Goal: Communication & Community: Answer question/provide support

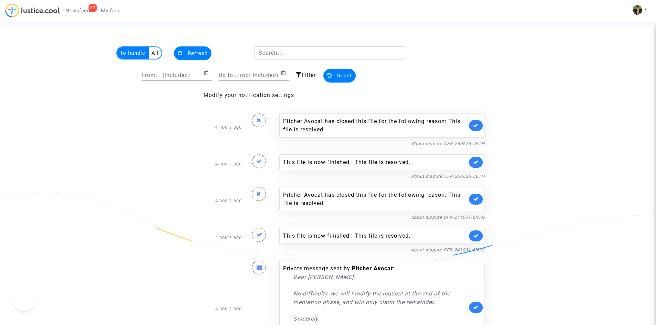
scroll to position [1468, 0]
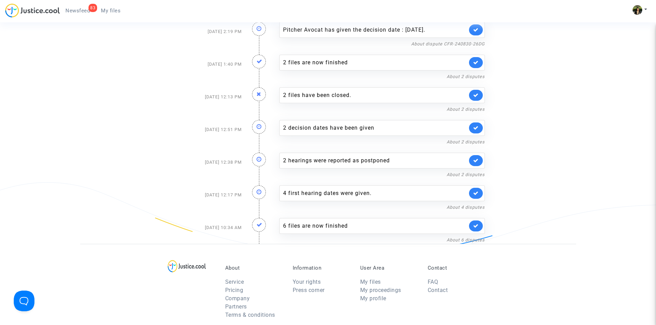
click at [43, 7] on img at bounding box center [32, 10] width 55 height 14
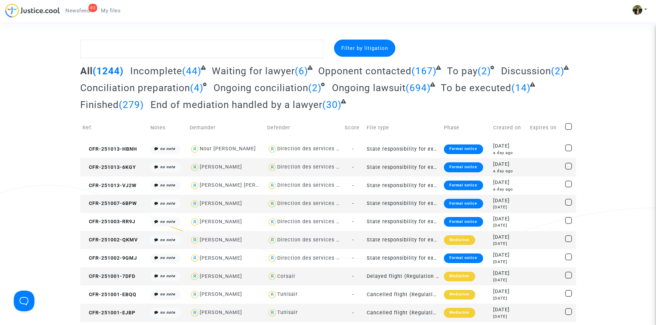
click at [74, 11] on span "Newsfeed" at bounding box center [77, 11] width 24 height 6
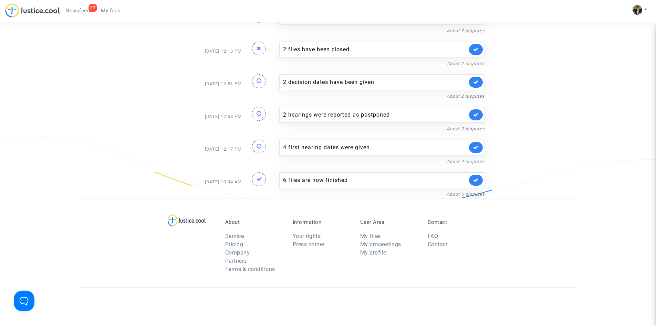
scroll to position [1480, 0]
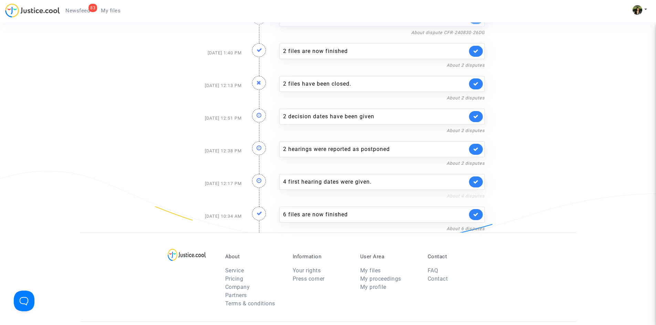
click at [466, 198] on link "About 4 disputes" at bounding box center [465, 195] width 38 height 5
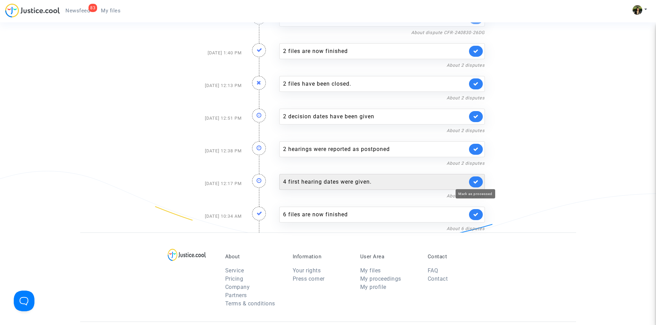
click at [476, 181] on icon at bounding box center [476, 181] width 6 height 5
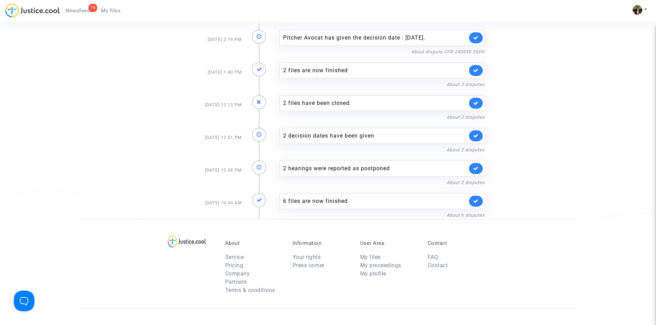
scroll to position [1445, 0]
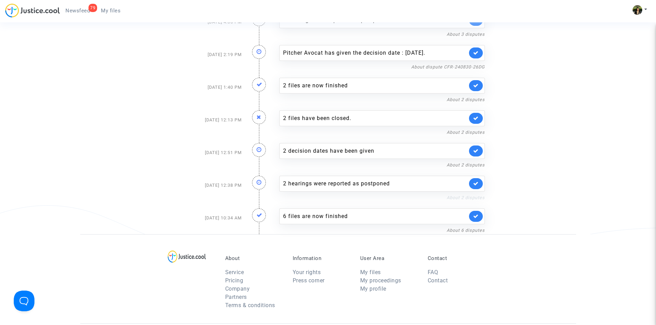
click at [462, 198] on link "About 2 disputes" at bounding box center [465, 197] width 38 height 5
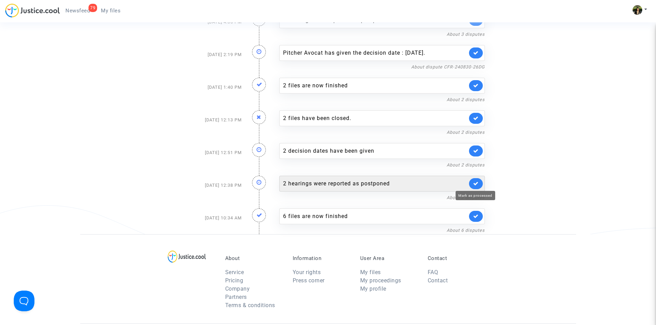
click at [478, 183] on link at bounding box center [476, 183] width 14 height 11
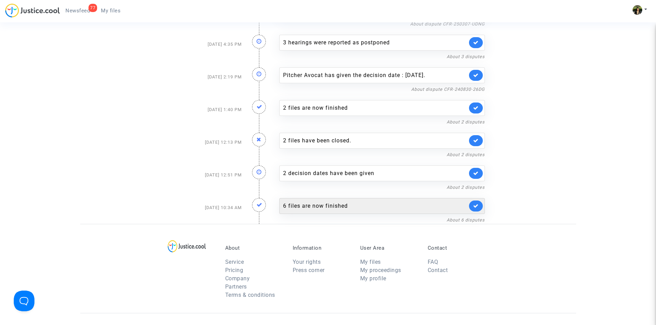
scroll to position [1411, 0]
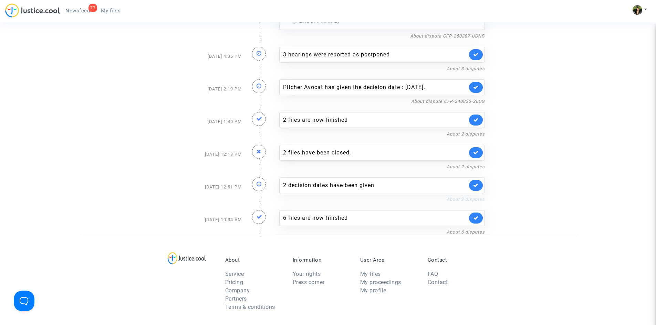
click at [454, 200] on link "About 2 disputes" at bounding box center [465, 199] width 38 height 5
click at [466, 199] on link "About 2 disputes" at bounding box center [465, 199] width 38 height 5
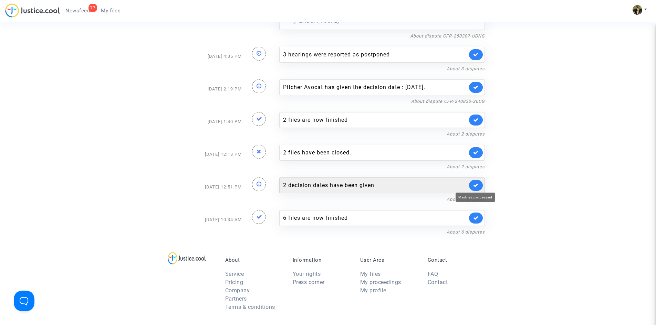
click at [475, 184] on icon at bounding box center [476, 185] width 6 height 5
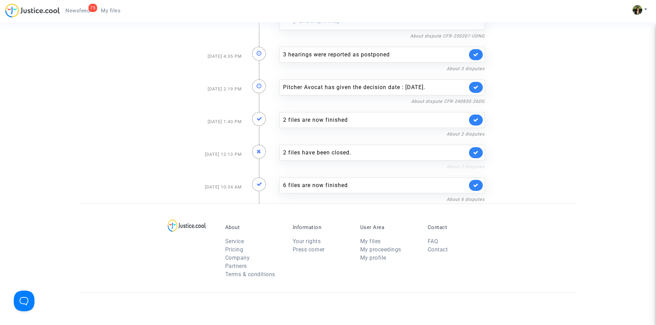
click at [456, 168] on link "About 2 disputes" at bounding box center [465, 166] width 38 height 5
click at [480, 164] on link "About 2 disputes" at bounding box center [465, 166] width 38 height 5
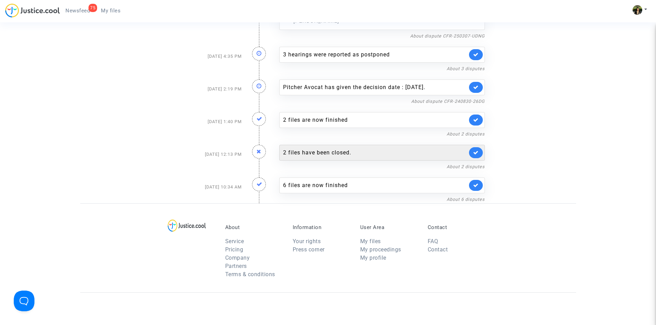
click at [481, 152] on link at bounding box center [476, 152] width 14 height 11
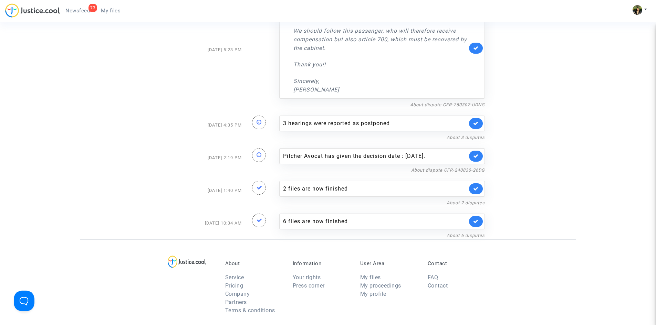
scroll to position [1308, 0]
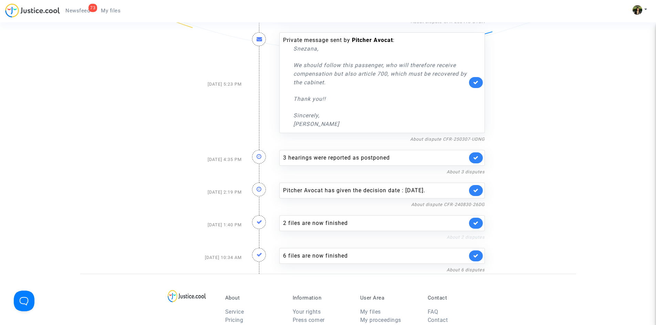
click at [466, 237] on link "About 2 disputes" at bounding box center [465, 237] width 38 height 5
click at [470, 240] on link "About 2 disputes" at bounding box center [465, 237] width 38 height 5
click at [474, 226] on link at bounding box center [476, 223] width 14 height 11
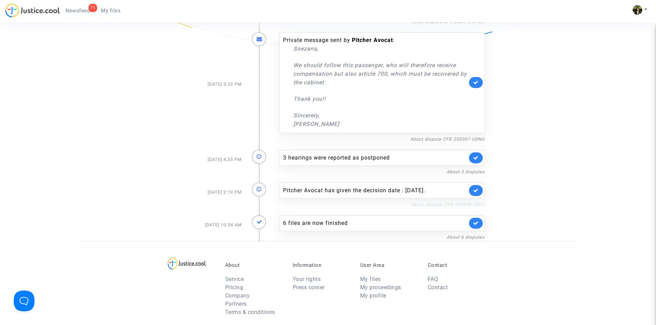
click at [457, 203] on link "About dispute CFR-240830-26DG" at bounding box center [448, 204] width 74 height 5
click at [478, 187] on link at bounding box center [476, 190] width 14 height 11
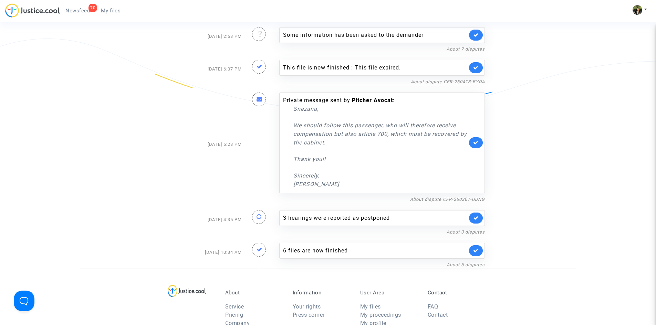
scroll to position [1239, 0]
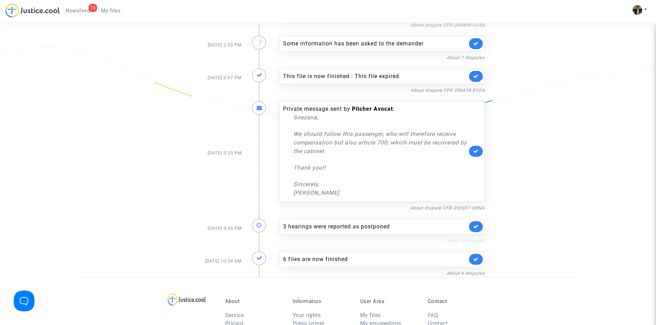
click at [461, 238] on link "About 3 disputes" at bounding box center [465, 240] width 38 height 5
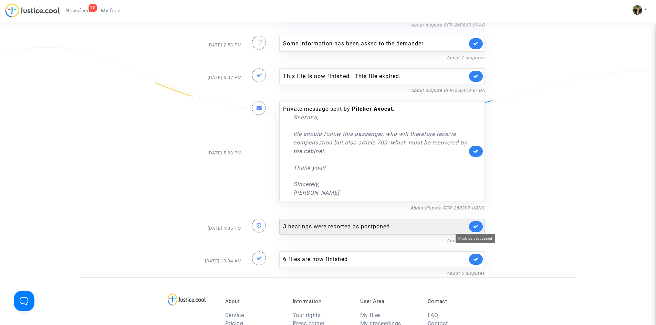
click at [477, 227] on icon at bounding box center [476, 226] width 6 height 5
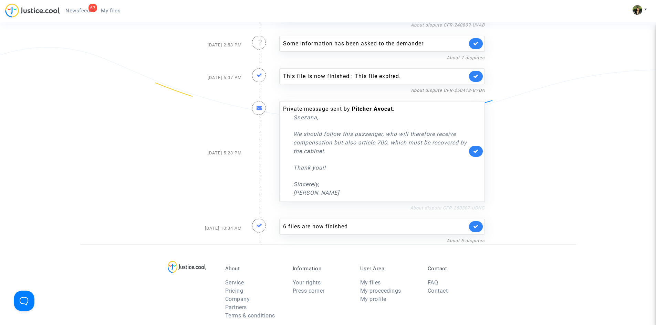
click at [452, 207] on link "About dispute CFR-250307-UDNG" at bounding box center [447, 207] width 75 height 5
click at [470, 147] on link at bounding box center [476, 151] width 14 height 11
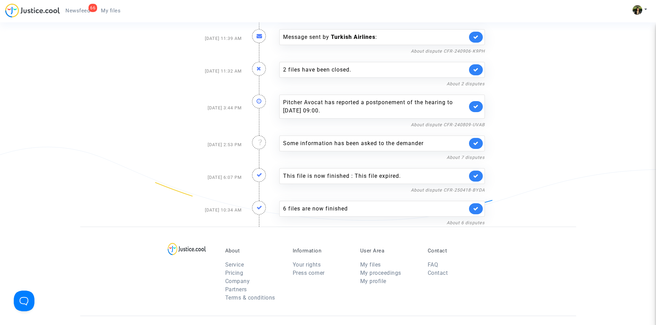
scroll to position [1136, 0]
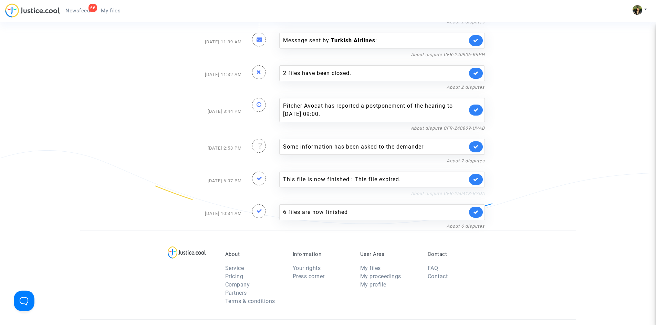
click at [426, 194] on link "About dispute CFR-250418-BYDA" at bounding box center [448, 193] width 74 height 5
click at [477, 178] on icon at bounding box center [476, 179] width 6 height 5
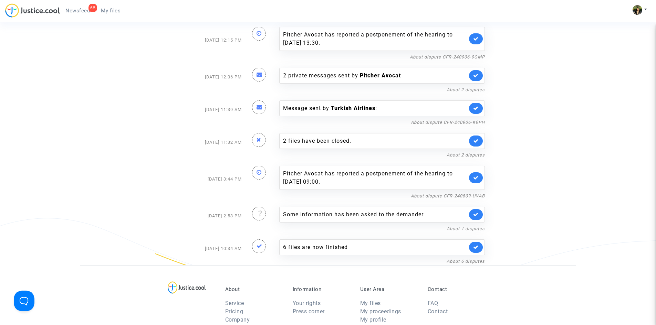
scroll to position [1067, 0]
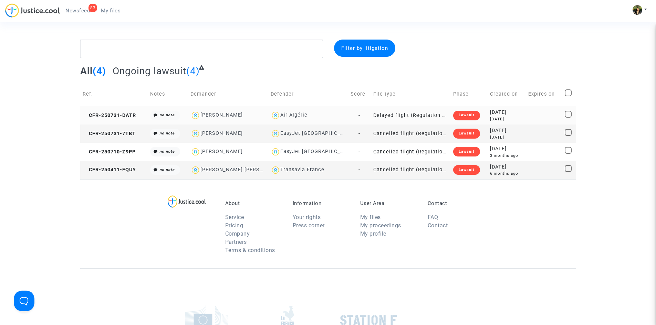
click at [430, 110] on td "Delayed flight (Regulation EC 261/2004)" at bounding box center [411, 115] width 80 height 18
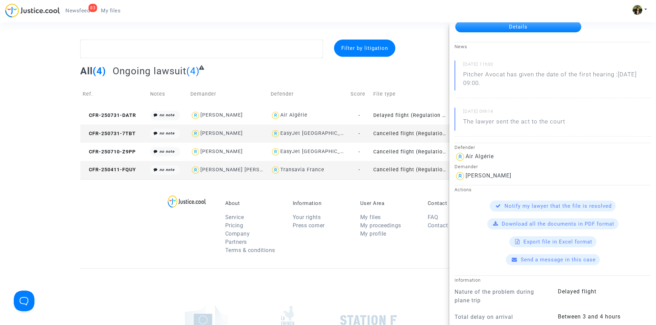
scroll to position [34, 0]
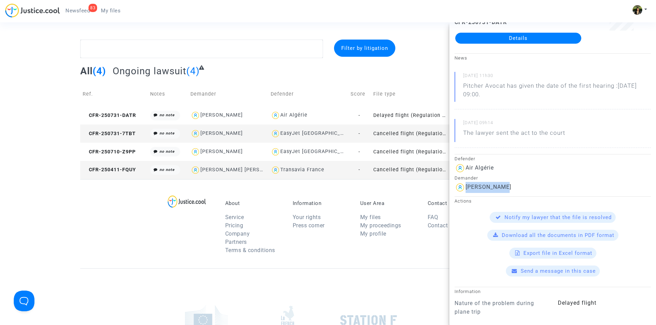
drag, startPoint x: 508, startPoint y: 184, endPoint x: 464, endPoint y: 187, distance: 43.4
click at [464, 187] on div "Adam Abeddou" at bounding box center [552, 187] width 196 height 11
copy div "Adam Abeddou"
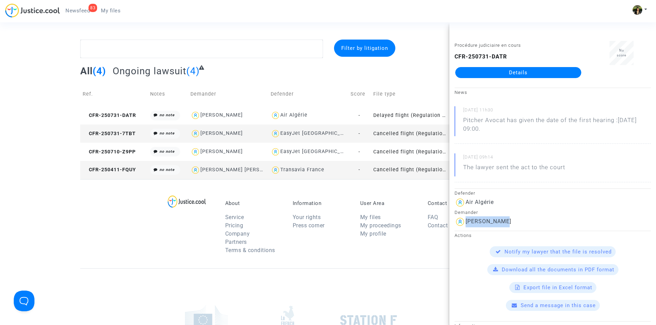
drag, startPoint x: 505, startPoint y: 128, endPoint x: 463, endPoint y: 121, distance: 42.8
click at [463, 121] on p "Pitcher Avocat has given the date of the first hearing :Jun 30th 2026 at 09:00." at bounding box center [557, 126] width 188 height 21
copy p "Pitcher Avocat has given the date of the first hearing :Jun 30th 2026 at 09:00."
click at [364, 139] on td "-" at bounding box center [359, 134] width 23 height 18
click at [511, 220] on div "Quentin Gitzinger" at bounding box center [488, 221] width 46 height 7
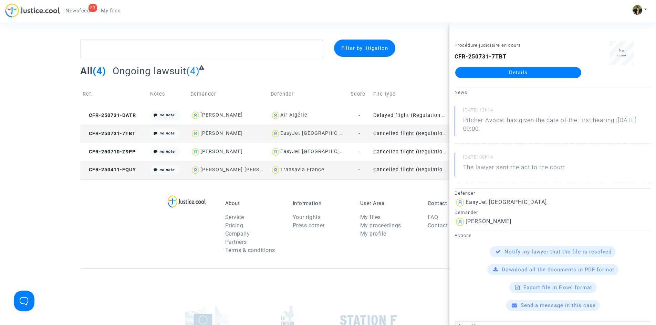
click at [504, 220] on div "Quentin Gitzinger" at bounding box center [488, 221] width 46 height 7
drag, startPoint x: 504, startPoint y: 220, endPoint x: 525, endPoint y: 219, distance: 20.3
click at [525, 219] on div "Quentin Gitzinger" at bounding box center [552, 221] width 196 height 11
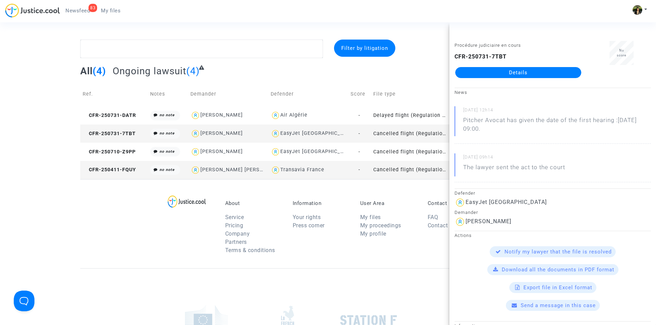
click at [508, 221] on div "Quentin Gitzinger" at bounding box center [488, 221] width 46 height 7
copy div "Gitzinger"
drag, startPoint x: 506, startPoint y: 128, endPoint x: 463, endPoint y: 120, distance: 43.3
click at [463, 120] on p "Pitcher Avocat has given the date of the first hearing :Mar 3rd 2026 at 09:00." at bounding box center [557, 126] width 188 height 21
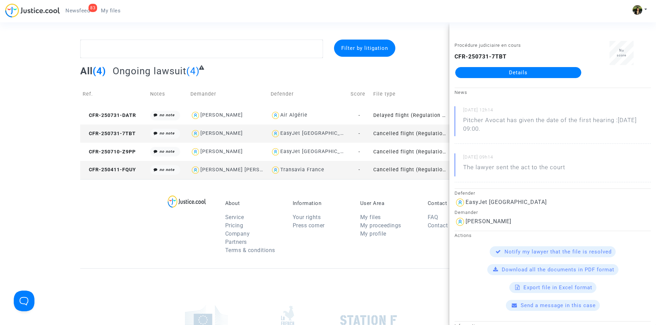
copy p "Pitcher Avocat has given the date of the first hearing :Mar 3rd 2026 at 09:00."
click at [324, 152] on div "EasyJet Switzerland" at bounding box center [317, 152] width 75 height 6
type textarea "@"EasyJet Switzerland""
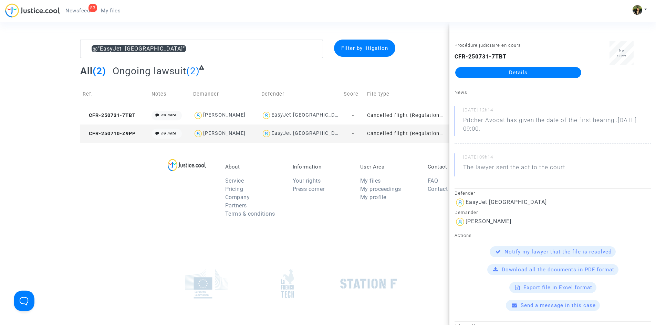
click at [333, 135] on div "EasyJet Switzerland" at bounding box center [299, 134] width 77 height 10
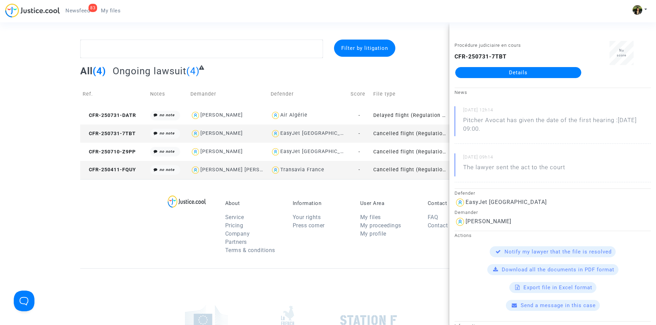
click at [126, 213] on div "About Service Pricing Company Partners Terms & conditions Information Your righ…" at bounding box center [327, 223] width 495 height 89
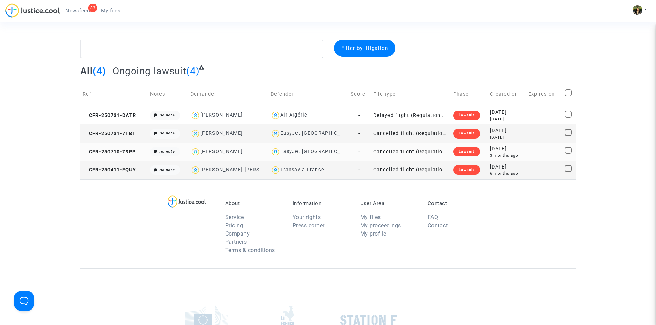
click at [411, 154] on td "Cancelled flight (Regulation EC 261/2004)" at bounding box center [411, 152] width 80 height 18
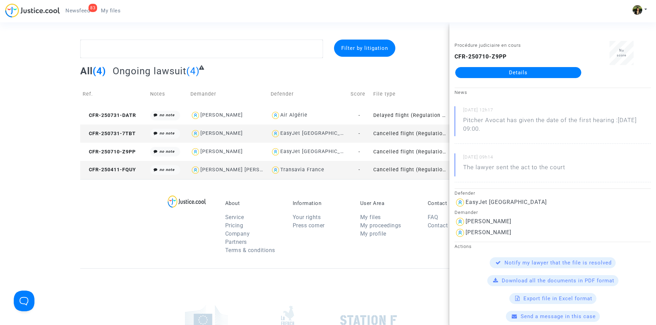
click at [491, 222] on div "Lydie Curtit" at bounding box center [488, 221] width 46 height 7
copy div "Curtit"
drag, startPoint x: 507, startPoint y: 129, endPoint x: 461, endPoint y: 120, distance: 47.3
click at [461, 120] on div "30/09/2025 - 12h17 Pitcher Avocat has given the date of the first hearing :Mar …" at bounding box center [552, 125] width 196 height 38
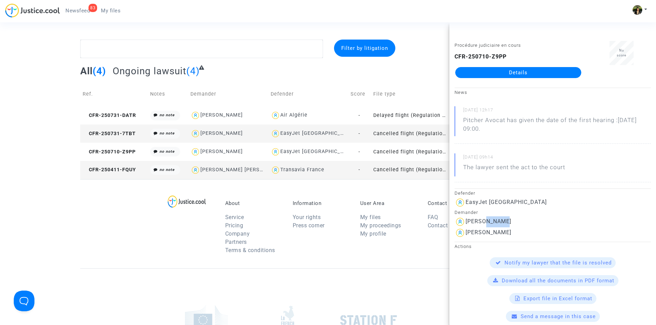
copy p "Pitcher Avocat has given the date of the first hearing :Mar 3rd 2026 at 09:00."
click at [417, 168] on td "Cancelled flight (Regulation EC 261/2004)" at bounding box center [411, 170] width 80 height 18
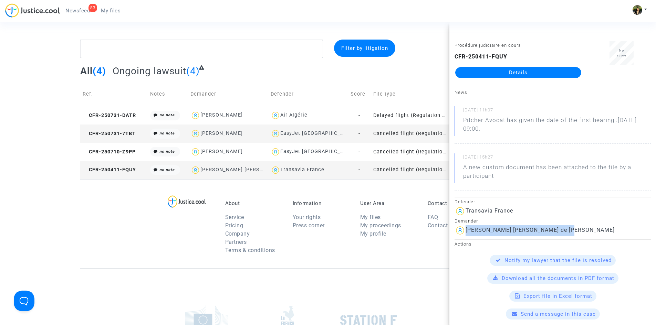
drag, startPoint x: 575, startPoint y: 230, endPoint x: 464, endPoint y: 225, distance: 111.2
click at [464, 225] on div "José Francisco Rodrigues de Jésus" at bounding box center [552, 230] width 196 height 11
copy div "José Francisco Rodrigues de Jésus"
drag, startPoint x: 505, startPoint y: 128, endPoint x: 463, endPoint y: 119, distance: 43.2
click at [463, 119] on p "Pitcher Avocat has given the date of the first hearing :Apr 10th 2026 at 09:00." at bounding box center [557, 126] width 188 height 21
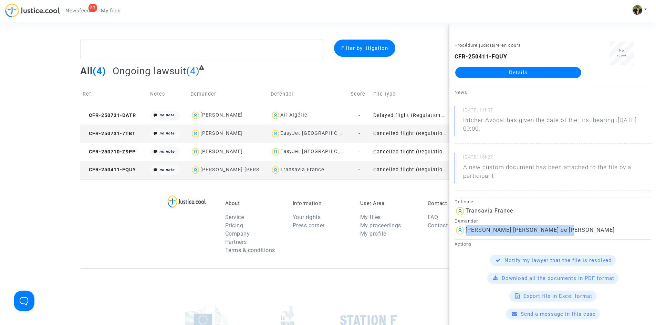
copy p "Pitcher Avocat has given the date of the first hearing :Apr 10th 2026 at 09:00."
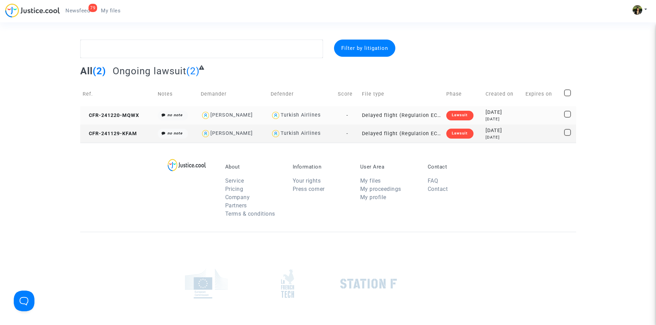
click at [432, 112] on td "Delayed flight (Regulation EC 261/2004)" at bounding box center [401, 115] width 84 height 18
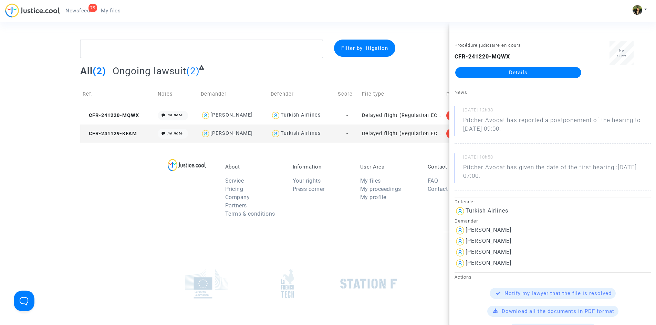
click at [495, 230] on div "Nisa Yagbasan" at bounding box center [488, 230] width 46 height 7
copy div "Yagbasan"
drag, startPoint x: 529, startPoint y: 129, endPoint x: 456, endPoint y: 126, distance: 73.4
click at [456, 126] on div "30/09/2025 - 12h38 Pitcher Avocat has reported a postponement of the hearing to…" at bounding box center [552, 125] width 196 height 38
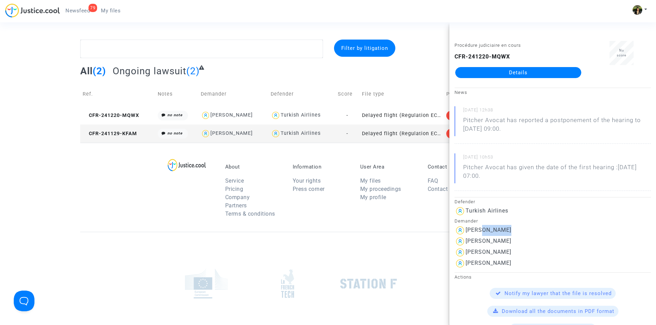
copy p "Pitcher Avocat has reported a postponement of the hearing to Jan 6th 2026 at 09…"
click at [423, 136] on td "Delayed flight (Regulation EC 261/2004)" at bounding box center [401, 134] width 84 height 18
click at [495, 232] on div "Eric Girouin" at bounding box center [488, 230] width 46 height 7
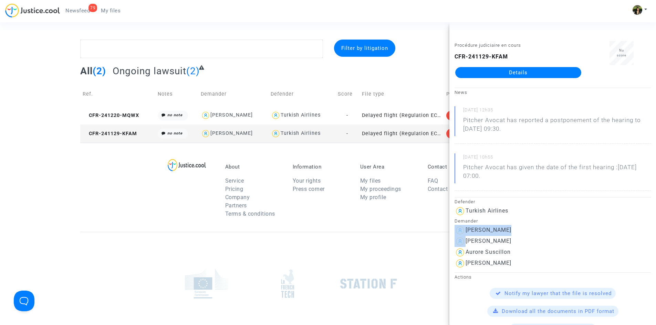
copy div "Eric Girouin"
drag, startPoint x: 534, startPoint y: 127, endPoint x: 460, endPoint y: 123, distance: 73.4
click at [460, 123] on div "30/09/2025 - 12h35 Pitcher Avocat has reported a postponement of the hearing to…" at bounding box center [552, 125] width 196 height 38
copy p "Pitcher Avocat has reported a postponement of the hearing to Jan 6th 2026 at 09…"
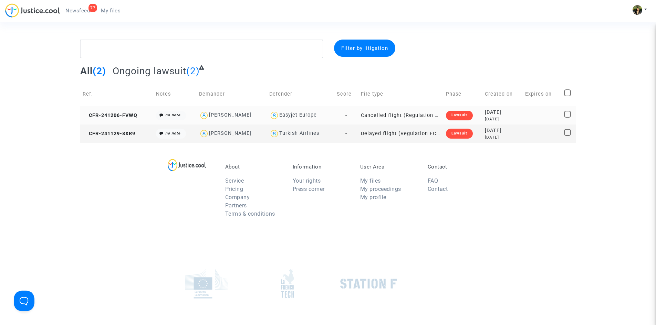
click at [423, 114] on td "Cancelled flight (Regulation EC 261/2004)" at bounding box center [400, 115] width 85 height 18
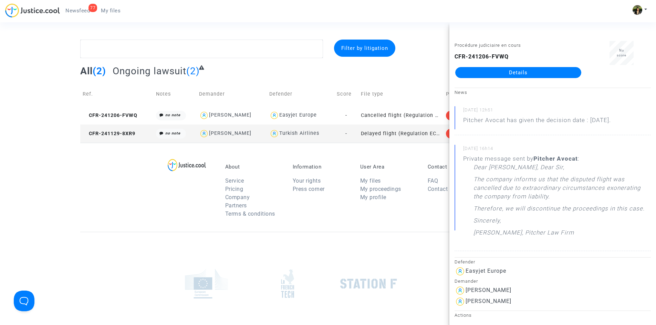
click at [483, 71] on link "Details" at bounding box center [518, 72] width 126 height 11
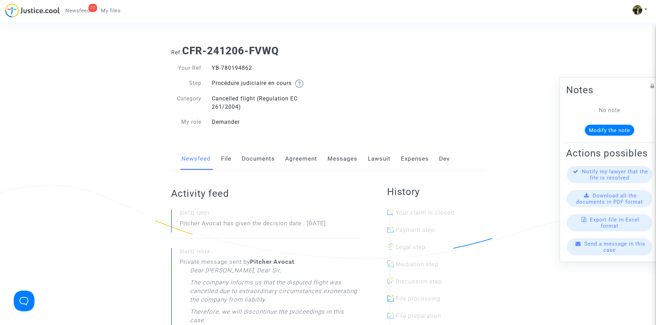
click at [347, 159] on link "Messages" at bounding box center [342, 159] width 30 height 23
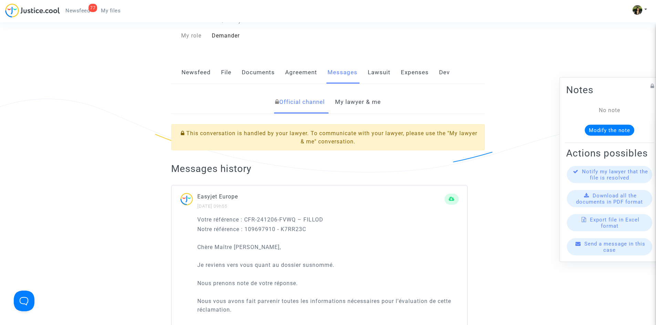
scroll to position [69, 0]
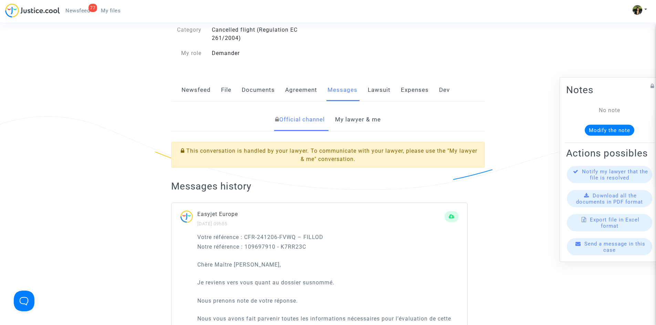
click at [370, 113] on link "My lawyer & me" at bounding box center [358, 119] width 46 height 23
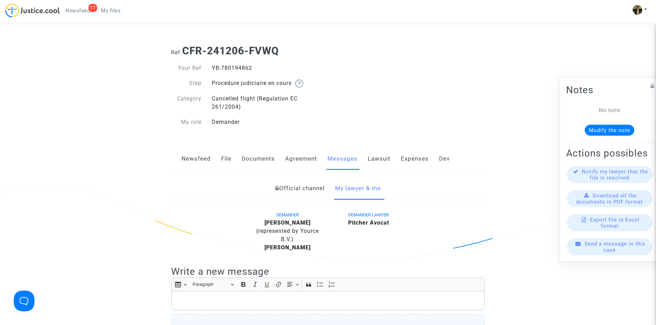
click at [305, 223] on b "[PERSON_NAME]" at bounding box center [287, 223] width 46 height 7
click at [316, 220] on div "[PERSON_NAME] (represented by Yource B.V.)" at bounding box center [287, 231] width 71 height 25
drag, startPoint x: 311, startPoint y: 221, endPoint x: 266, endPoint y: 222, distance: 45.1
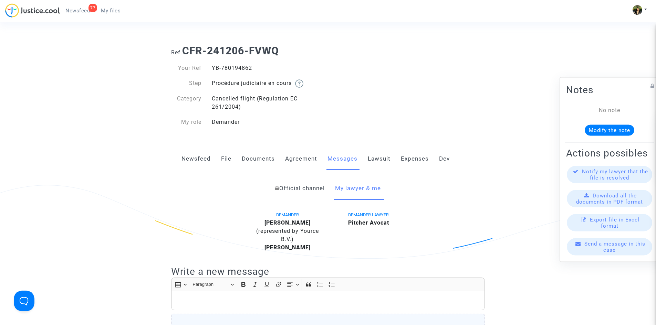
click at [266, 222] on div "[PERSON_NAME] (represented by Yource B.V.)" at bounding box center [287, 231] width 71 height 25
copy b "[PERSON_NAME]"
click at [200, 163] on link "Newsfeed" at bounding box center [195, 159] width 29 height 23
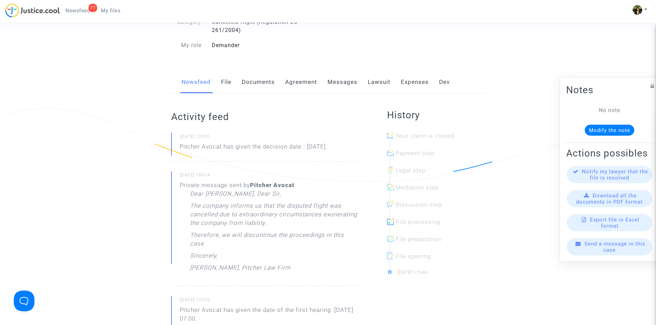
scroll to position [103, 0]
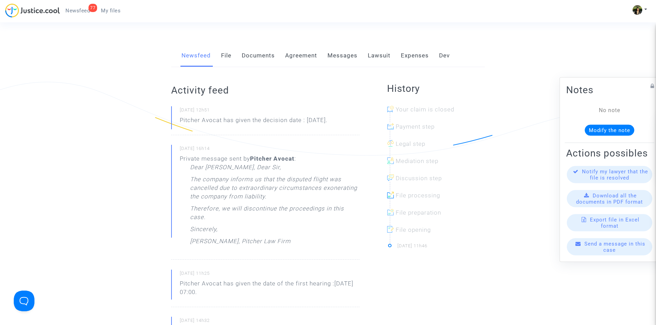
click at [351, 58] on link "Messages" at bounding box center [342, 55] width 30 height 23
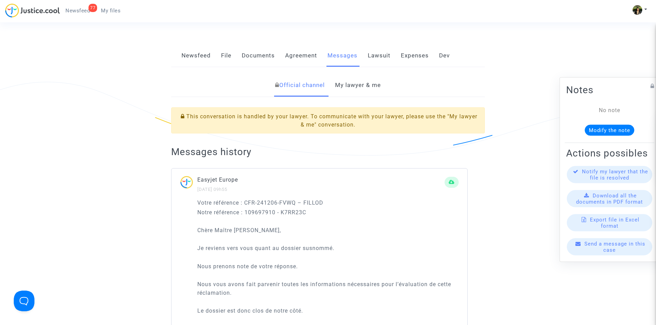
click at [360, 87] on link "My lawyer & me" at bounding box center [358, 85] width 46 height 23
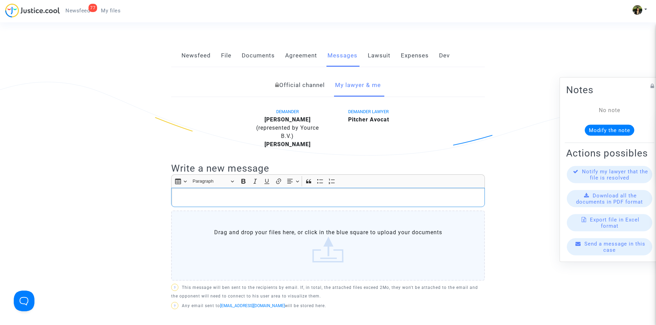
click at [274, 202] on p "Rich Text Editor, main" at bounding box center [328, 197] width 306 height 9
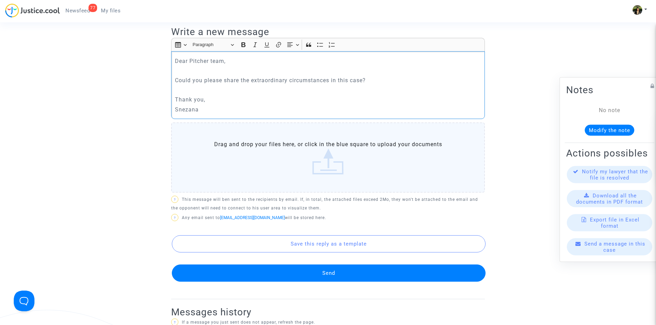
scroll to position [241, 0]
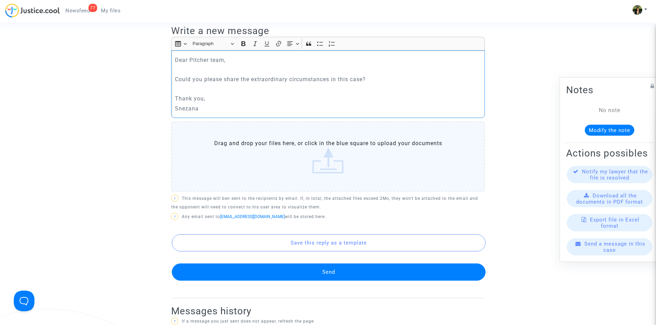
click at [340, 275] on button "Send" at bounding box center [328, 272] width 313 height 17
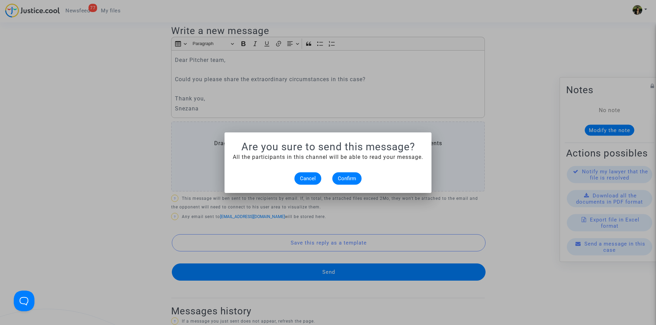
scroll to position [0, 0]
click at [349, 176] on span "Confirm" at bounding box center [347, 178] width 18 height 6
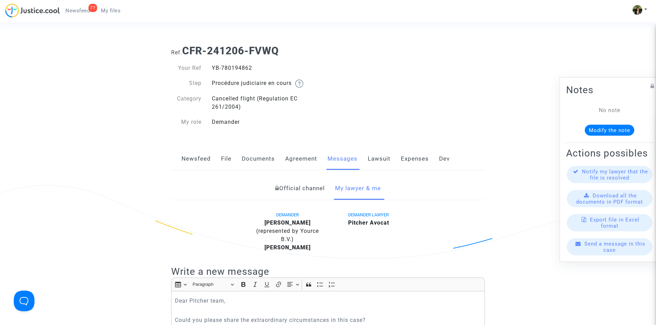
scroll to position [241, 0]
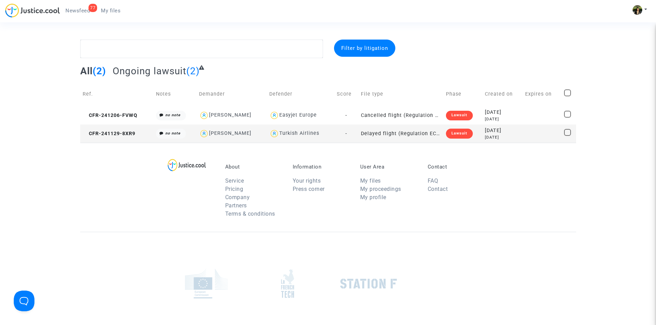
click at [425, 134] on td "Delayed flight (Regulation EC 261/2004)" at bounding box center [400, 134] width 85 height 18
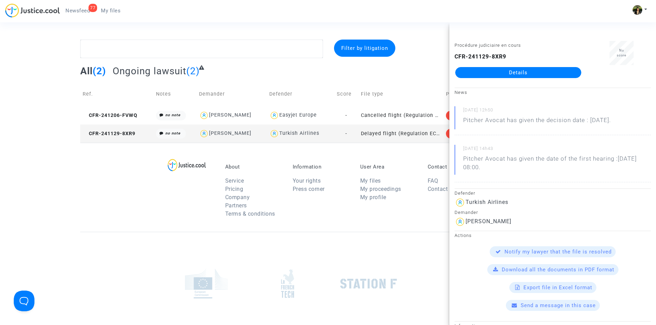
click at [515, 72] on link "Details" at bounding box center [518, 72] width 126 height 11
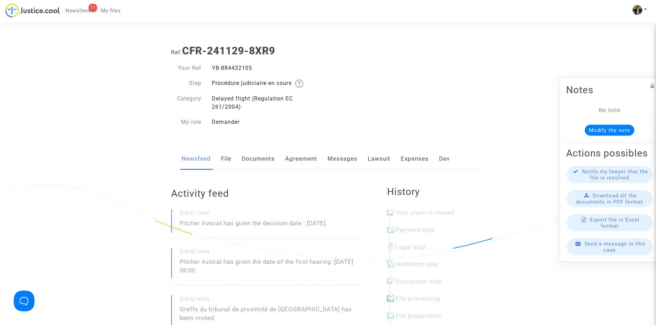
click at [333, 162] on link "Messages" at bounding box center [342, 159] width 30 height 23
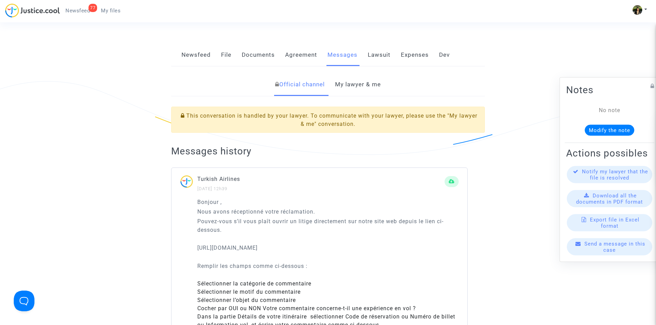
scroll to position [103, 0]
click at [359, 93] on link "My lawyer & me" at bounding box center [358, 85] width 46 height 23
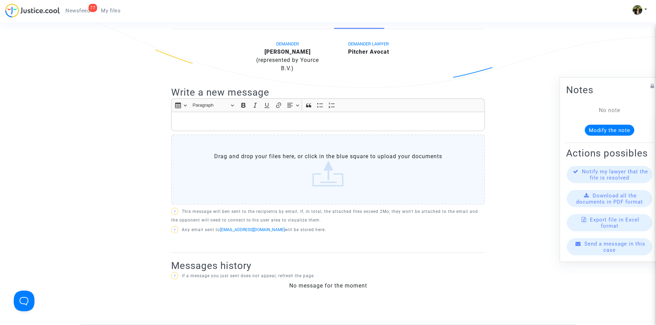
scroll to position [69, 0]
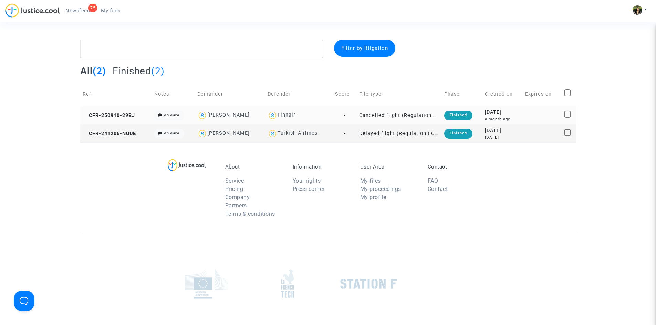
click at [426, 113] on td "Cancelled flight (Regulation EC 261/2004)" at bounding box center [398, 115] width 85 height 18
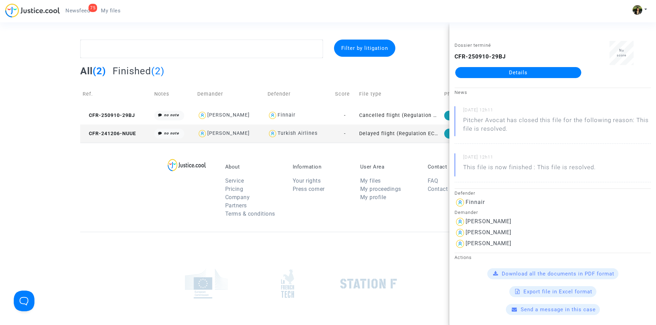
click at [518, 72] on link "Details" at bounding box center [518, 72] width 126 height 11
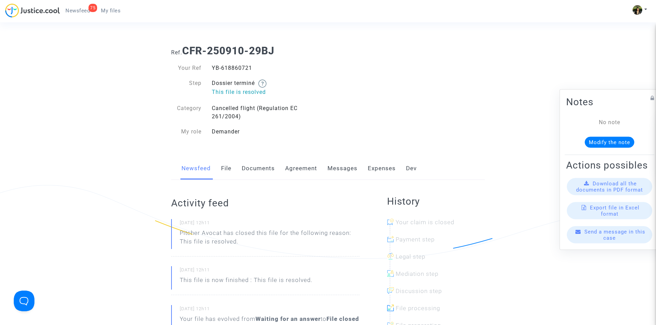
click at [334, 172] on link "Messages" at bounding box center [342, 168] width 30 height 23
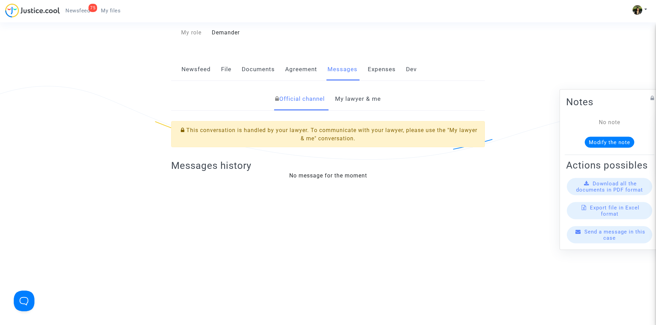
scroll to position [138, 0]
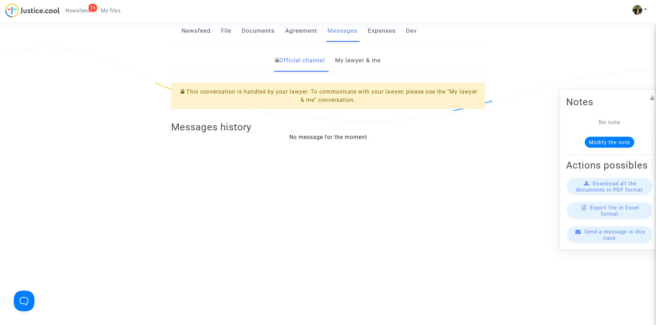
click at [362, 60] on link "My lawyer & me" at bounding box center [358, 60] width 46 height 23
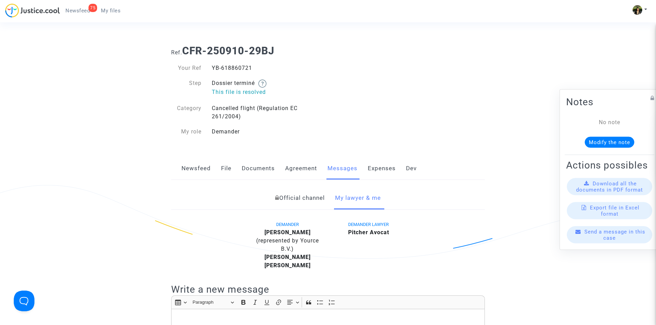
drag, startPoint x: 310, startPoint y: 233, endPoint x: 263, endPoint y: 233, distance: 46.5
click at [263, 233] on div "Olia Boukhezra (represented by Yource B.V.)" at bounding box center [287, 240] width 71 height 25
copy b "Olia Boukhezra"
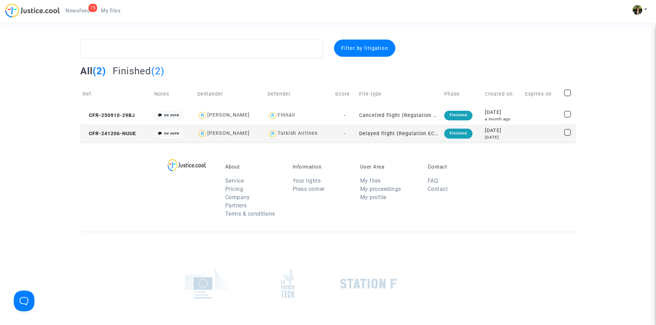
click at [393, 132] on td "Delayed flight (Regulation EC 261/2004)" at bounding box center [398, 134] width 85 height 18
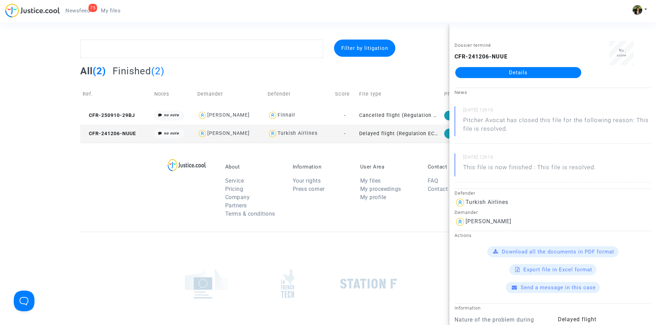
click at [495, 218] on span "[PERSON_NAME]" at bounding box center [488, 202] width 46 height 46
copy div "[PERSON_NAME]"
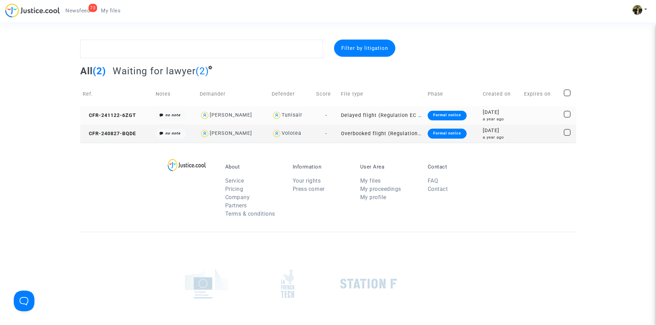
click at [418, 113] on td "Delayed flight (Regulation EC 261/2004)" at bounding box center [381, 115] width 87 height 18
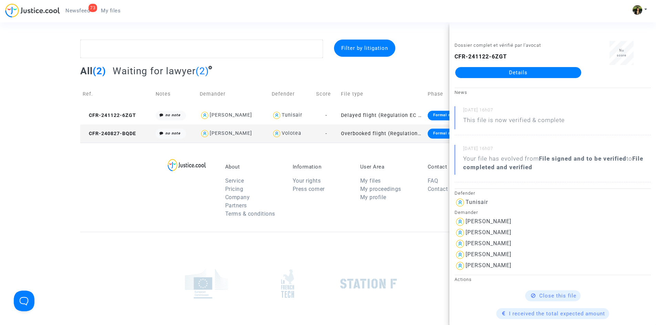
click at [370, 130] on td "Overbooked flight (Regulation EC 261/2004)" at bounding box center [381, 134] width 87 height 18
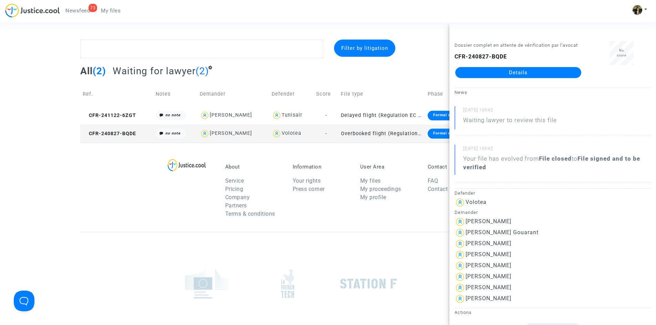
click at [524, 74] on link "Details" at bounding box center [518, 72] width 126 height 11
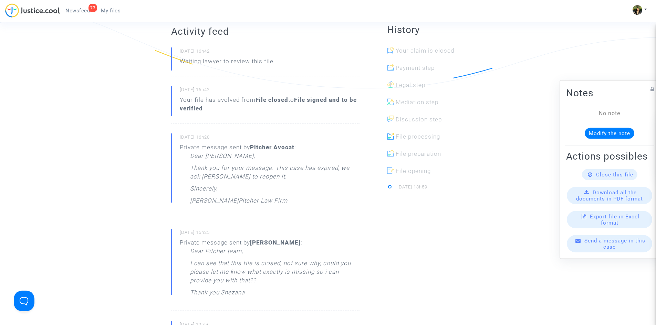
scroll to position [69, 0]
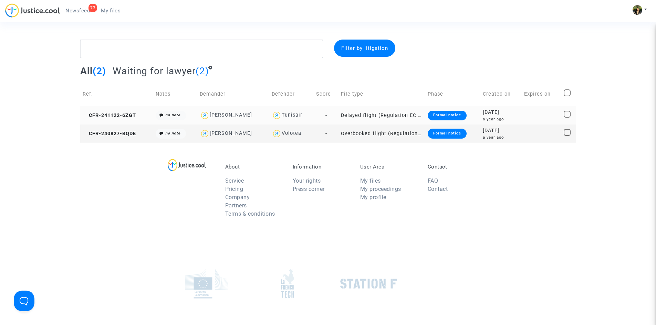
click at [414, 114] on td "Delayed flight (Regulation EC 261/2004)" at bounding box center [381, 115] width 87 height 18
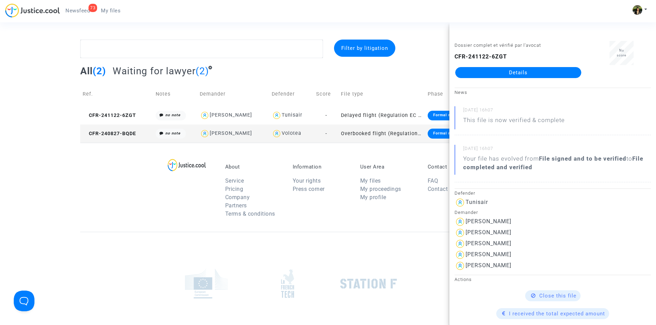
click at [511, 80] on div "Dossier complet et vérifié par l'avocat CFR-241122-6ZGT Details" at bounding box center [518, 62] width 138 height 43
click at [511, 72] on link "Details" at bounding box center [518, 72] width 126 height 11
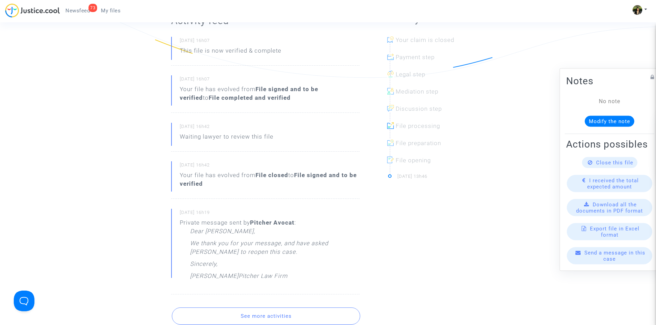
scroll to position [206, 0]
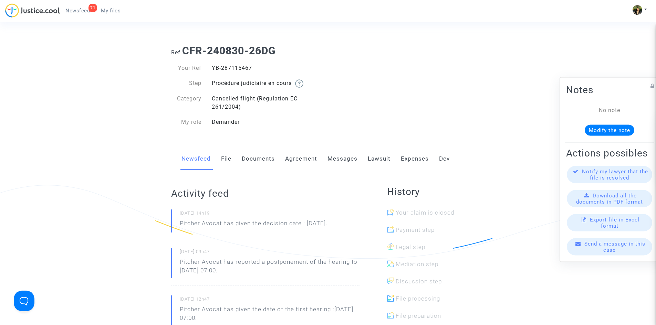
drag, startPoint x: 254, startPoint y: 64, endPoint x: 210, endPoint y: 66, distance: 44.4
click at [210, 66] on div "YB-287115467" at bounding box center [266, 68] width 121 height 8
copy div "YB-287115467"
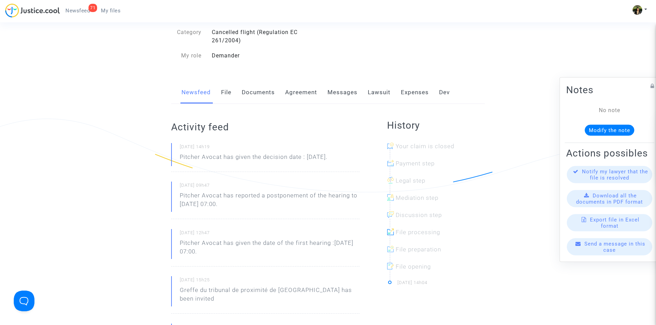
scroll to position [69, 0]
click at [327, 153] on p "Pitcher Avocat has given the decision date : Sep 23rd 2025." at bounding box center [254, 156] width 148 height 12
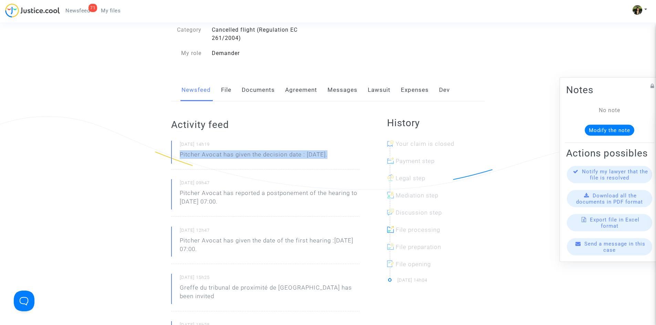
click at [327, 153] on p "Pitcher Avocat has given the decision date : Sep 23rd 2025." at bounding box center [254, 156] width 148 height 12
copy p "Pitcher Avocat has given the decision date : Sep 23rd 2025."
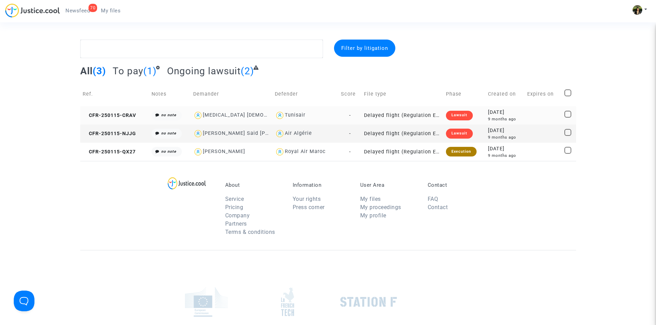
click at [424, 115] on td "Delayed flight (Regulation EC 261/2004)" at bounding box center [402, 115] width 82 height 18
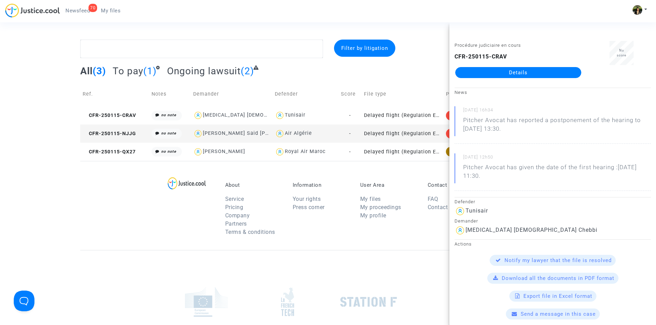
click at [513, 229] on div "[MEDICAL_DATA] [DEMOGRAPHIC_DATA] Chebbi" at bounding box center [531, 230] width 132 height 7
click at [513, 229] on div "Amen Allah Chebbi" at bounding box center [531, 230] width 132 height 7
copy div "Amen Allah Chebbi"
drag, startPoint x: 532, startPoint y: 126, endPoint x: 461, endPoint y: 124, distance: 71.3
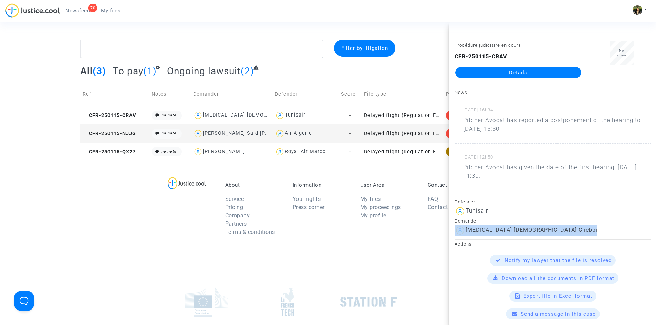
click at [461, 124] on div "01/10/2025 - 16h34 Pitcher Avocat has reported a postponement of the hearing to…" at bounding box center [552, 125] width 196 height 38
copy p "Pitcher Avocat has reported a postponement of the hearing to [DATE] 13:30."
click at [404, 171] on div "About Service Pricing Company Partners Terms & conditions Information Your righ…" at bounding box center [327, 205] width 495 height 89
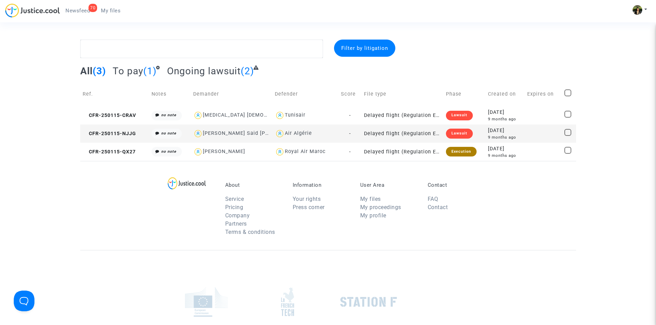
click at [422, 133] on td "Delayed flight (Regulation EC 261/2004)" at bounding box center [402, 134] width 82 height 18
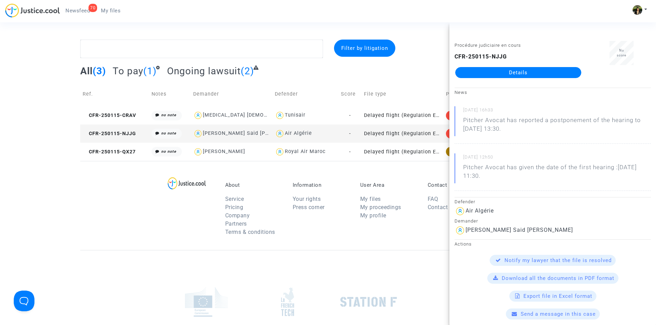
click at [514, 233] on div "Mohamed Said Batel" at bounding box center [518, 230] width 107 height 7
copy div "Mohamed Said Batel"
drag, startPoint x: 535, startPoint y: 126, endPoint x: 453, endPoint y: 127, distance: 82.2
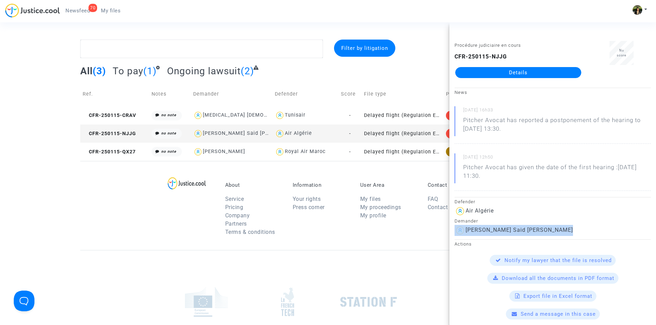
click at [453, 127] on div "News 01/10/2025 - 16h33 Pitcher Avocat has reported a postponement of the heari…" at bounding box center [552, 141] width 206 height 106
copy p "Pitcher Avocat has reported a postponement of the hearing to Dec 15th 2025 at 1…"
click at [384, 172] on div "About Service Pricing Company Partners Terms & conditions Information Your righ…" at bounding box center [327, 205] width 495 height 89
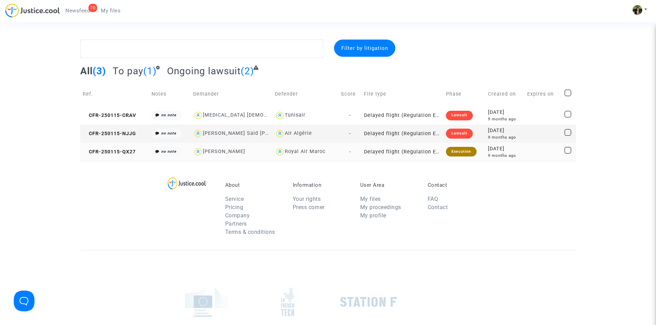
click at [428, 152] on td "Delayed flight (Regulation EC 261/2004)" at bounding box center [402, 152] width 82 height 18
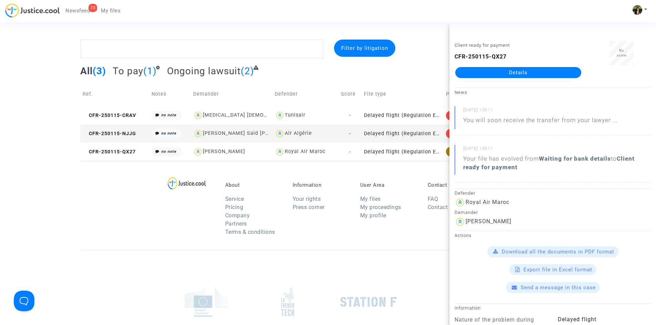
click at [491, 222] on div "Yann Le Cam" at bounding box center [488, 221] width 46 height 7
copy div "Yann Le Cam"
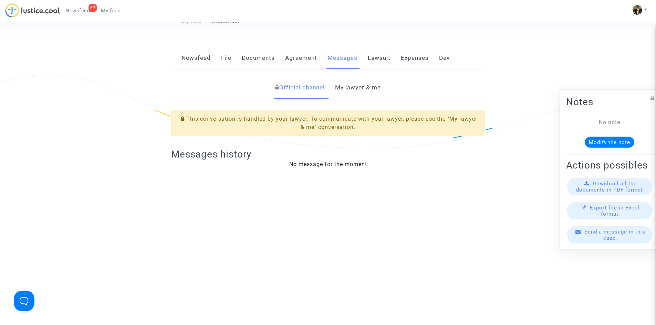
scroll to position [69, 0]
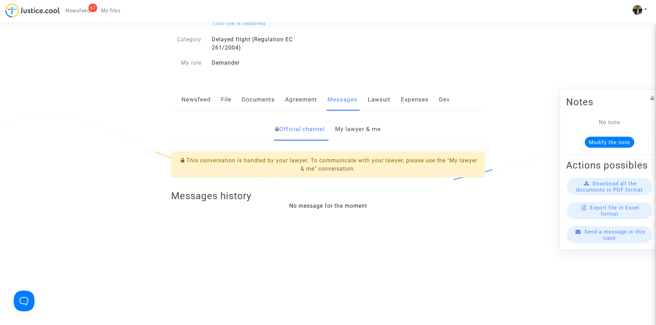
click at [362, 124] on link "My lawyer & me" at bounding box center [358, 129] width 46 height 23
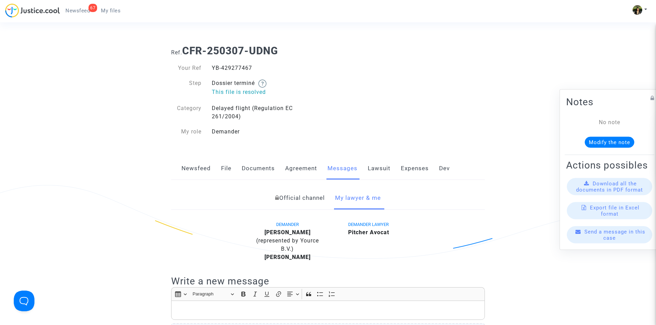
drag, startPoint x: 255, startPoint y: 68, endPoint x: 211, endPoint y: 65, distance: 44.5
click at [211, 65] on div "YB-429277467" at bounding box center [266, 68] width 121 height 8
copy div "YB-429277467"
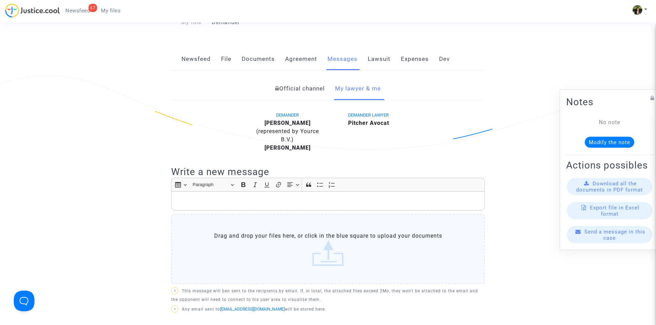
scroll to position [138, 0]
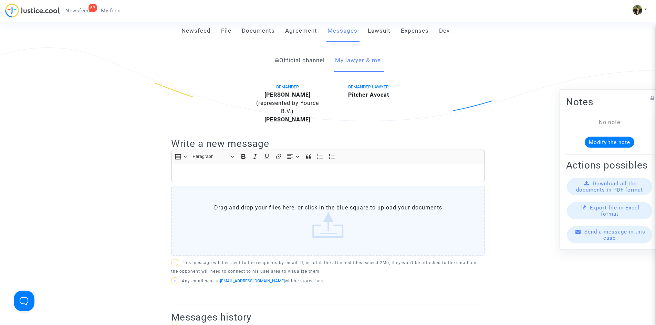
click at [270, 171] on p "Rich Text Editor, main" at bounding box center [328, 173] width 306 height 9
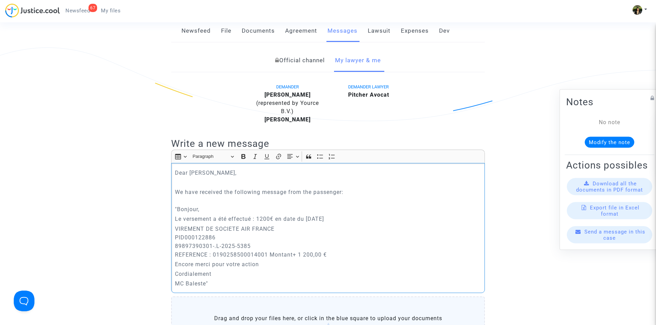
click at [178, 209] on p "We have received the following message from the passenger: "Bonjour," at bounding box center [328, 201] width 306 height 26
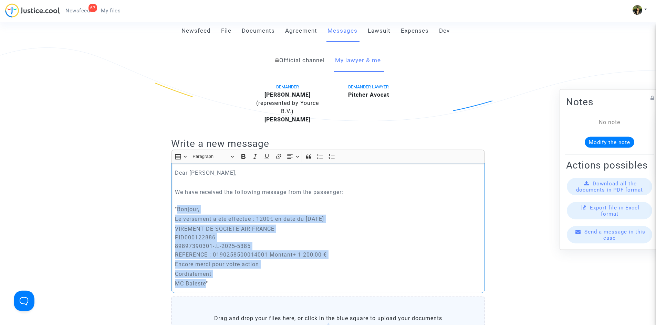
drag, startPoint x: 176, startPoint y: 209, endPoint x: 206, endPoint y: 283, distance: 79.7
click at [206, 283] on div "Dear Clara, We have received the following message from the passenger: "Bonjour…" at bounding box center [327, 228] width 313 height 130
click at [243, 158] on icon "Editor toolbar" at bounding box center [243, 156] width 7 height 7
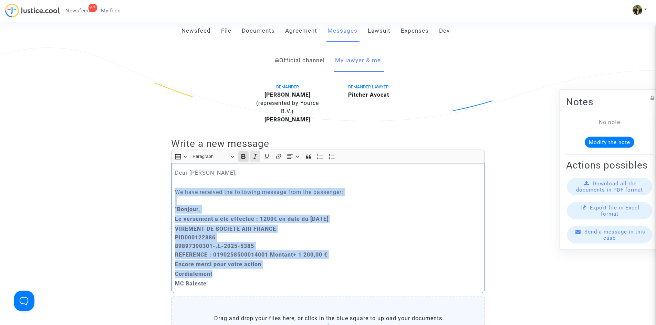
click at [254, 156] on icon "Editor toolbar" at bounding box center [255, 156] width 7 height 7
click at [314, 274] on p "Cordialement" at bounding box center [328, 274] width 306 height 9
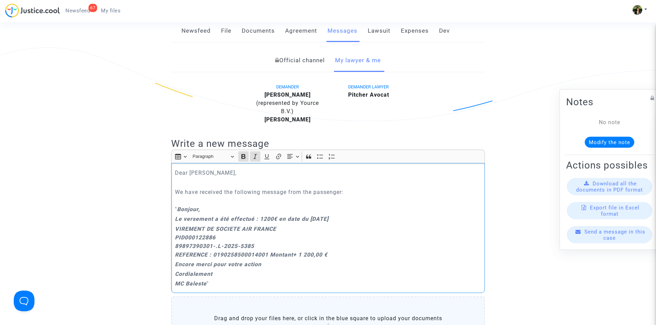
click at [248, 287] on p "MC Baleste "" at bounding box center [328, 283] width 306 height 9
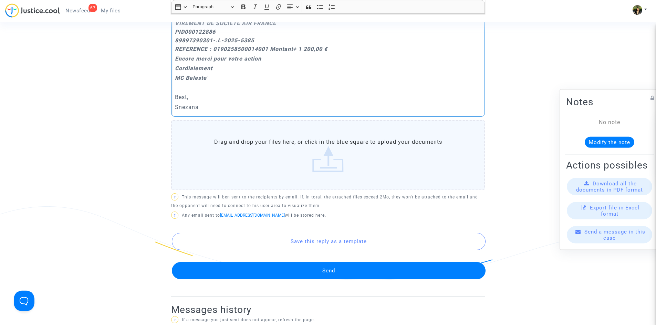
scroll to position [344, 0]
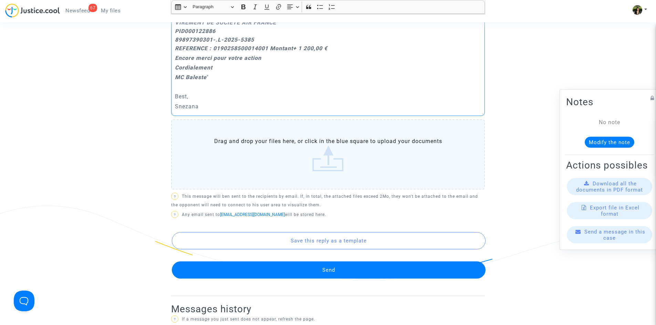
click at [319, 272] on button "Send" at bounding box center [328, 270] width 313 height 17
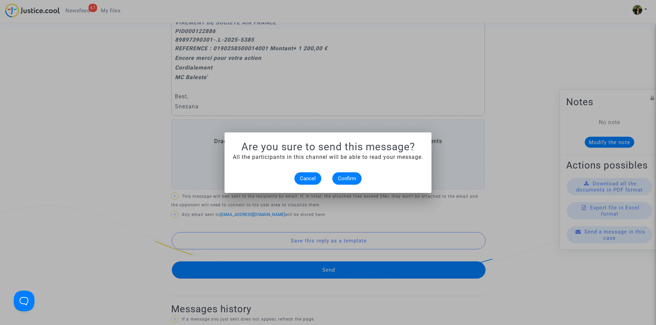
scroll to position [0, 0]
click at [346, 175] on button "Confirm" at bounding box center [346, 178] width 29 height 12
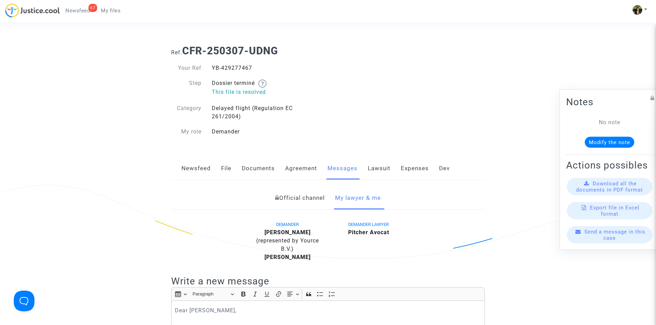
scroll to position [344, 0]
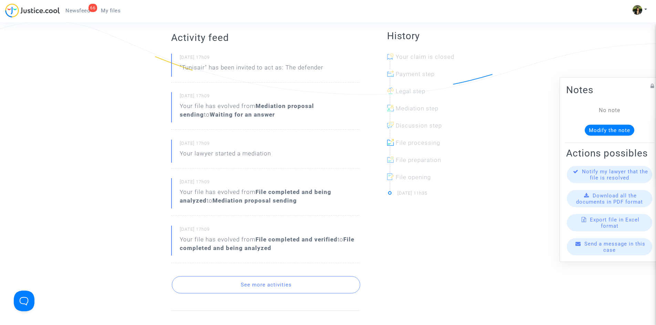
scroll to position [172, 0]
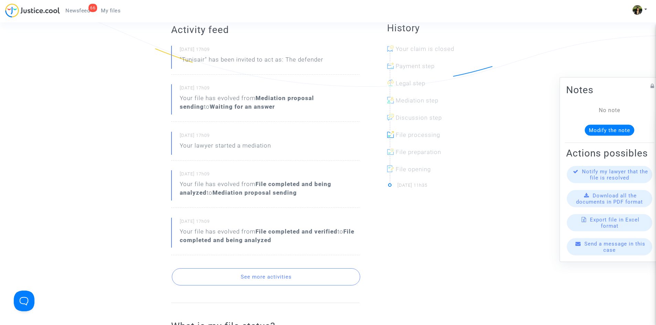
click at [310, 274] on button "See more activities" at bounding box center [266, 276] width 188 height 17
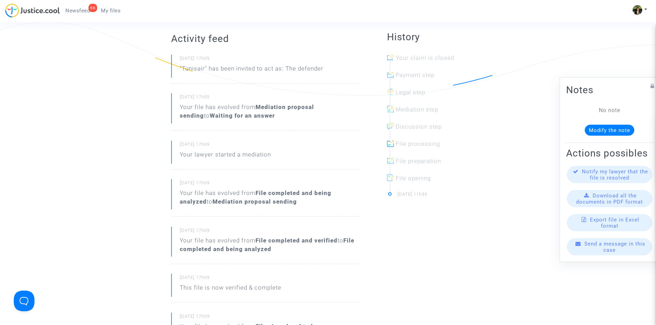
scroll to position [0, 0]
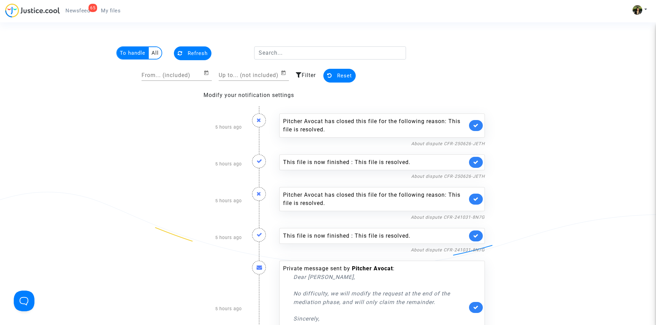
click at [468, 163] on div "This file is now finished : This file is resolved." at bounding box center [381, 162] width 205 height 16
click at [475, 162] on icon at bounding box center [476, 162] width 6 height 5
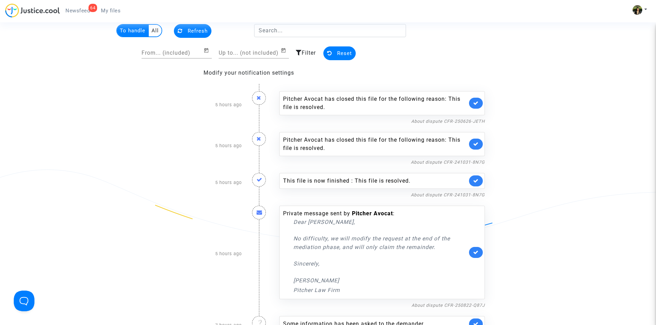
scroll to position [34, 0]
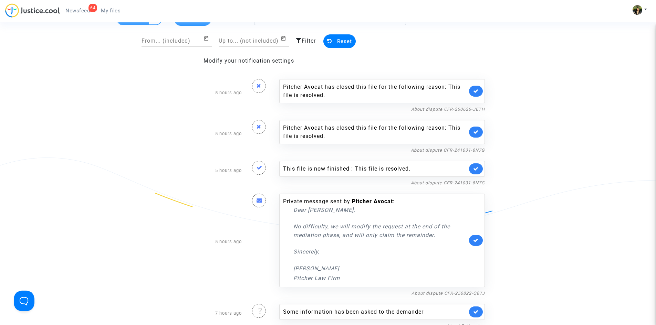
click at [477, 169] on icon at bounding box center [476, 168] width 6 height 5
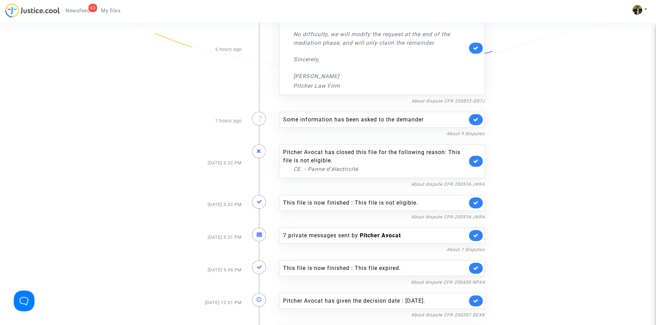
scroll to position [206, 0]
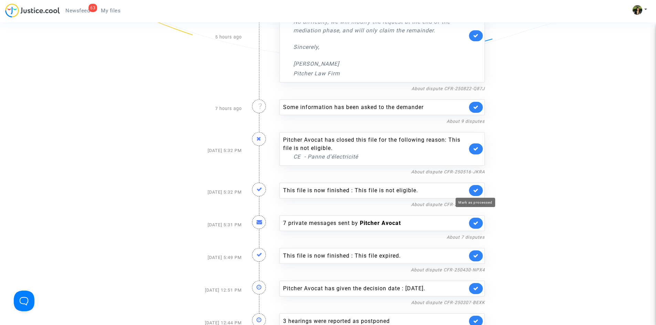
click at [477, 189] on icon at bounding box center [476, 190] width 6 height 5
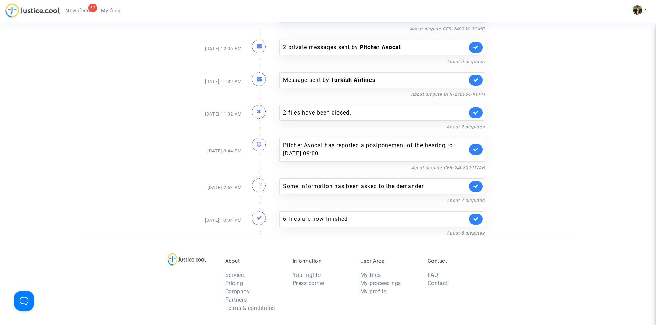
scroll to position [791, 0]
